Goal: Information Seeking & Learning: Understand process/instructions

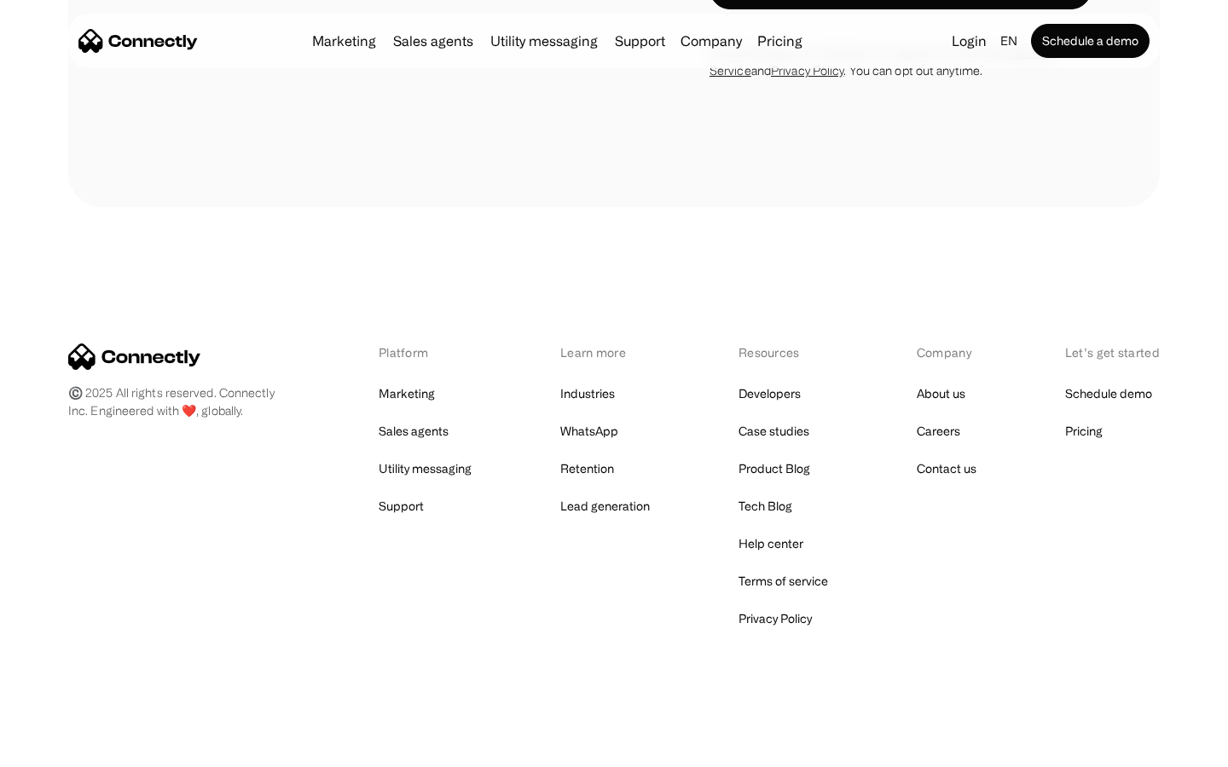
scroll to position [1155, 0]
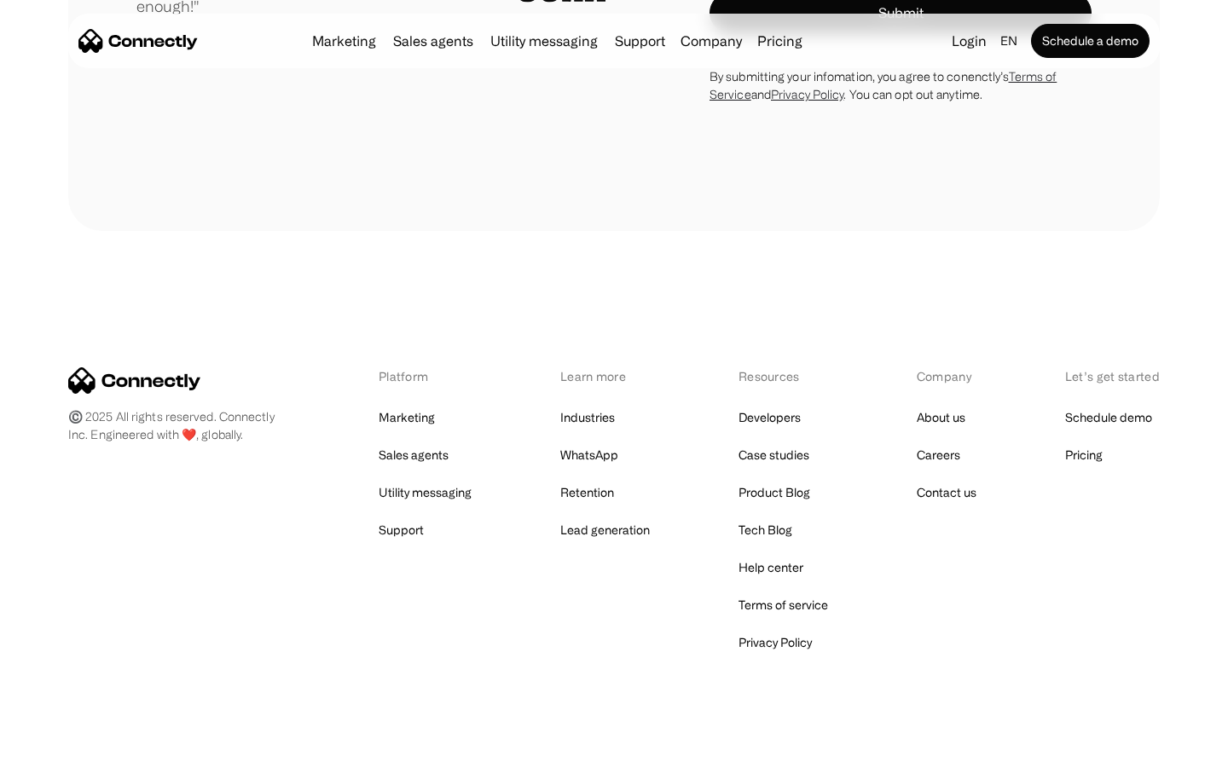
scroll to position [4829, 0]
